Goal: Task Accomplishment & Management: Manage account settings

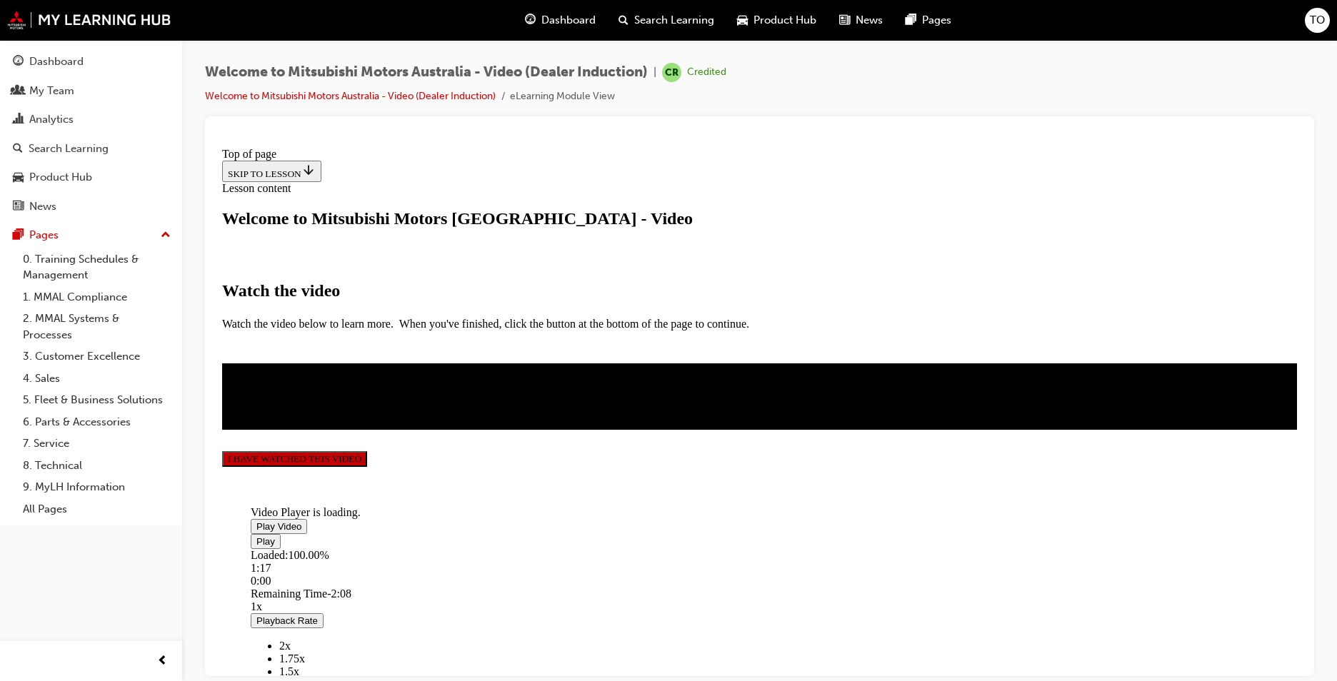
scroll to position [213, 0]
click at [367, 466] on button "I HAVE WATCHED THIS VIDEO" at bounding box center [294, 459] width 145 height 16
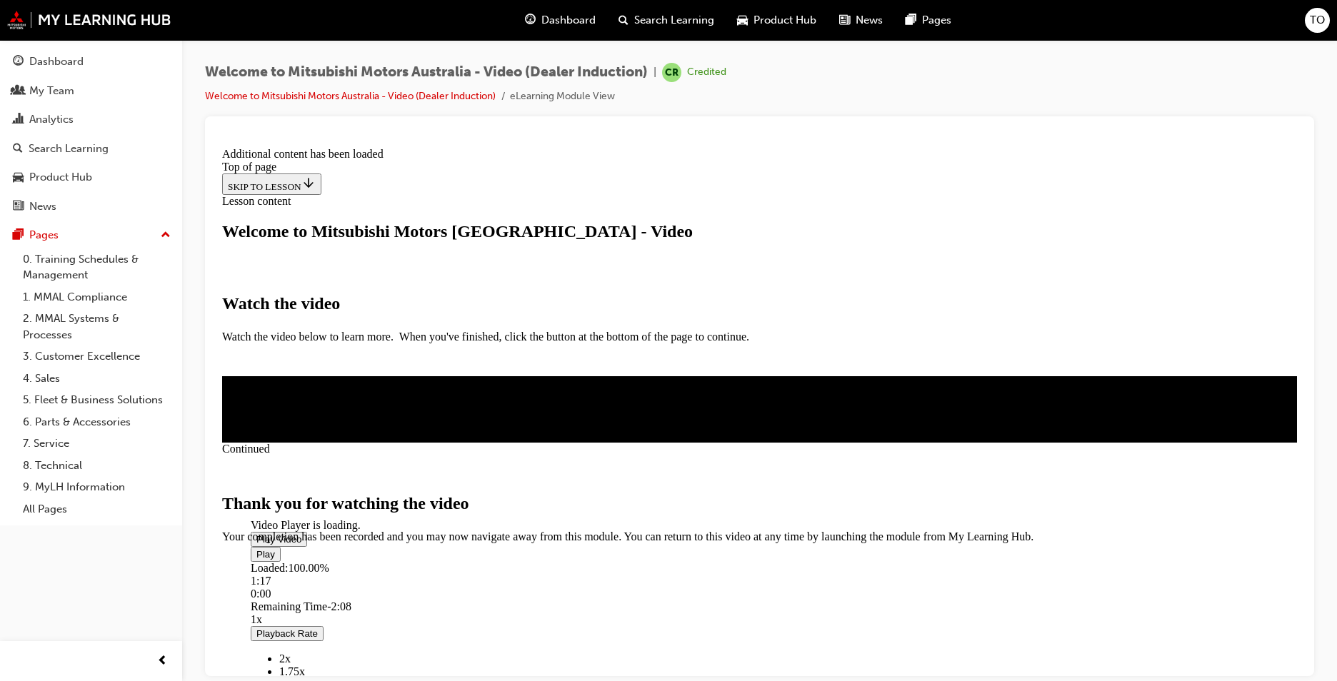
scroll to position [423, 0]
click at [310, 597] on span "CLOSE MODULE" at bounding box center [266, 603] width 88 height 12
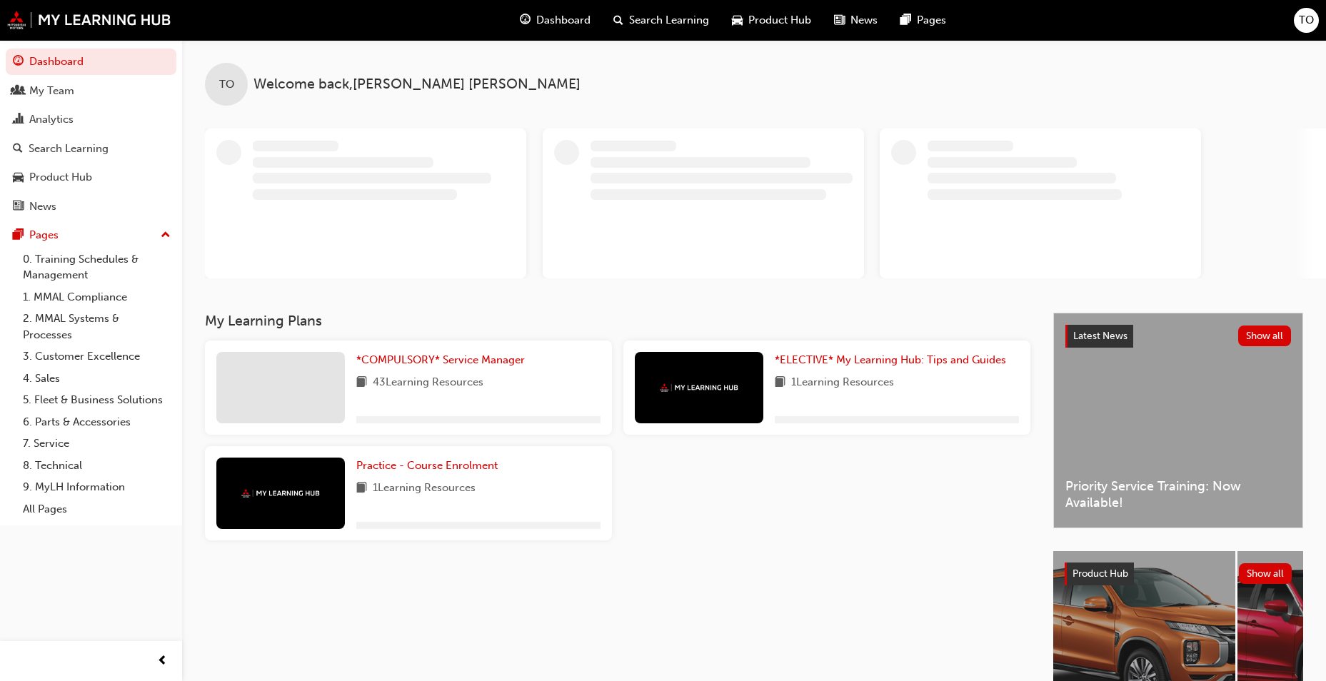
click at [1299, 22] on span "TO" at bounding box center [1306, 20] width 15 height 16
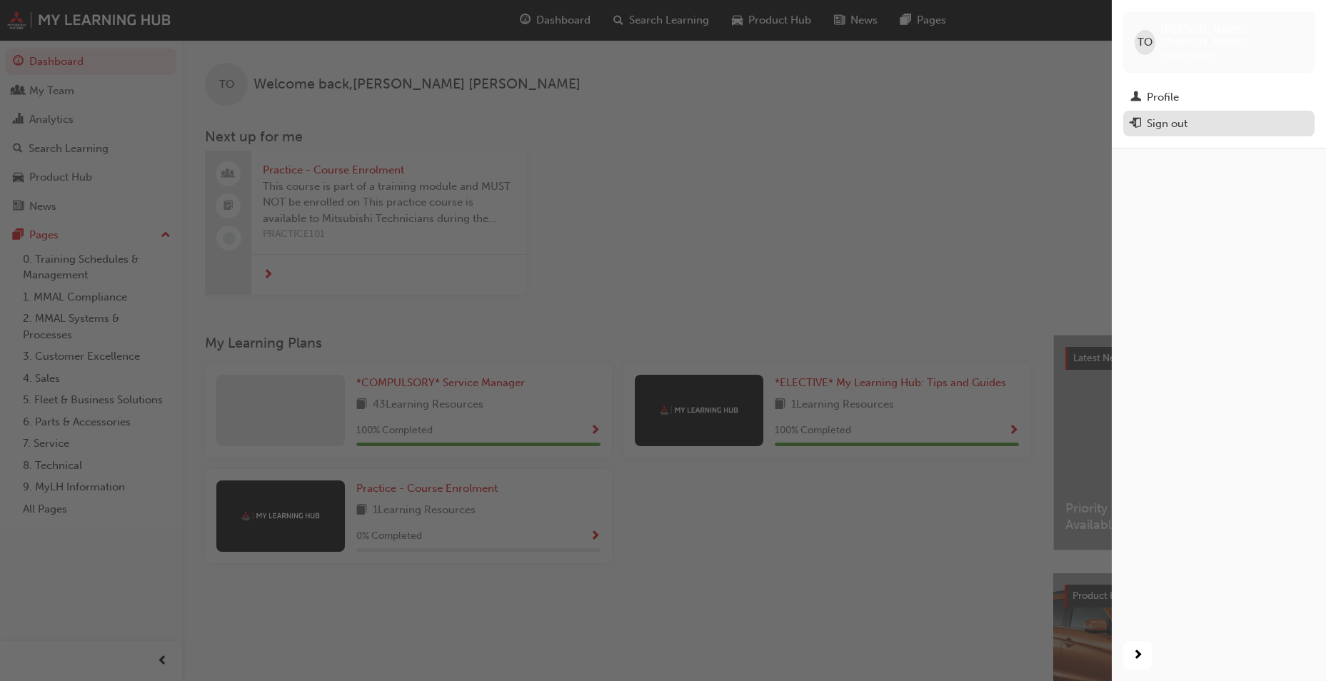
click at [1166, 116] on div "Sign out" at bounding box center [1167, 124] width 41 height 16
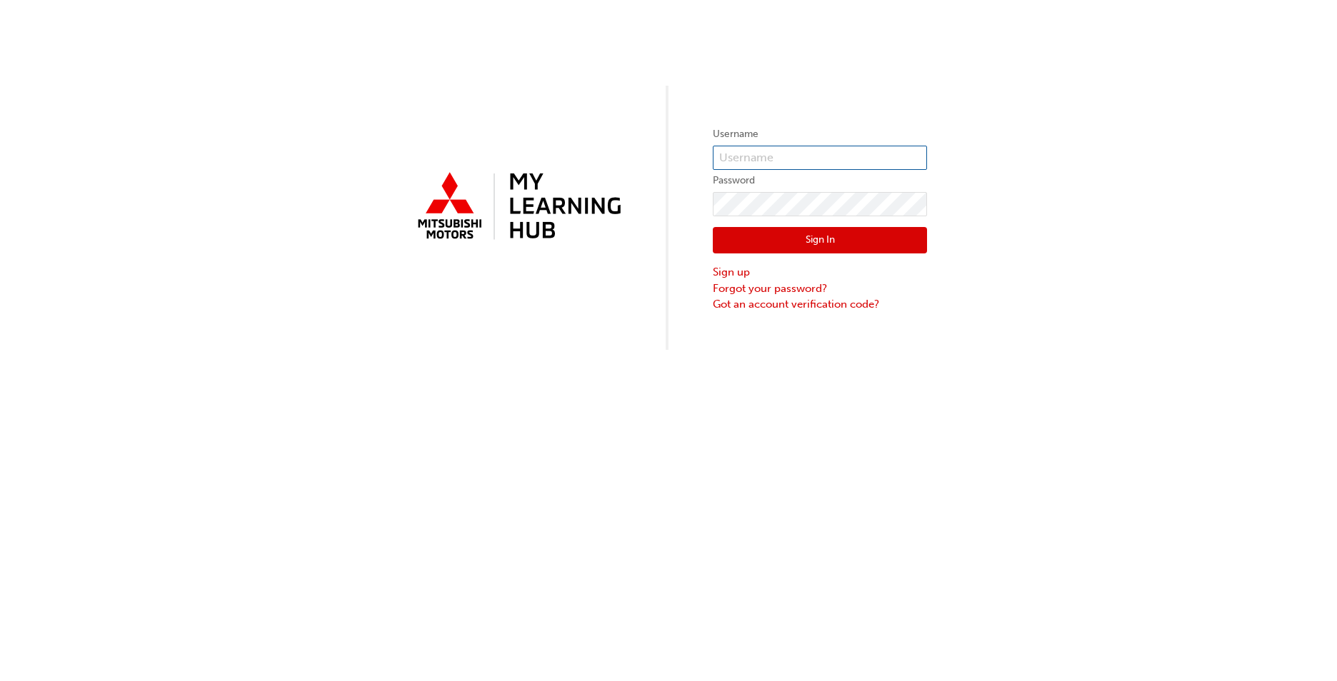
type input "0005711273"
click at [192, 106] on div "Username 0005711273 Password Sign In Sign up Forgot your password? Got an accou…" at bounding box center [668, 175] width 1337 height 350
